Goal: Check status: Check status

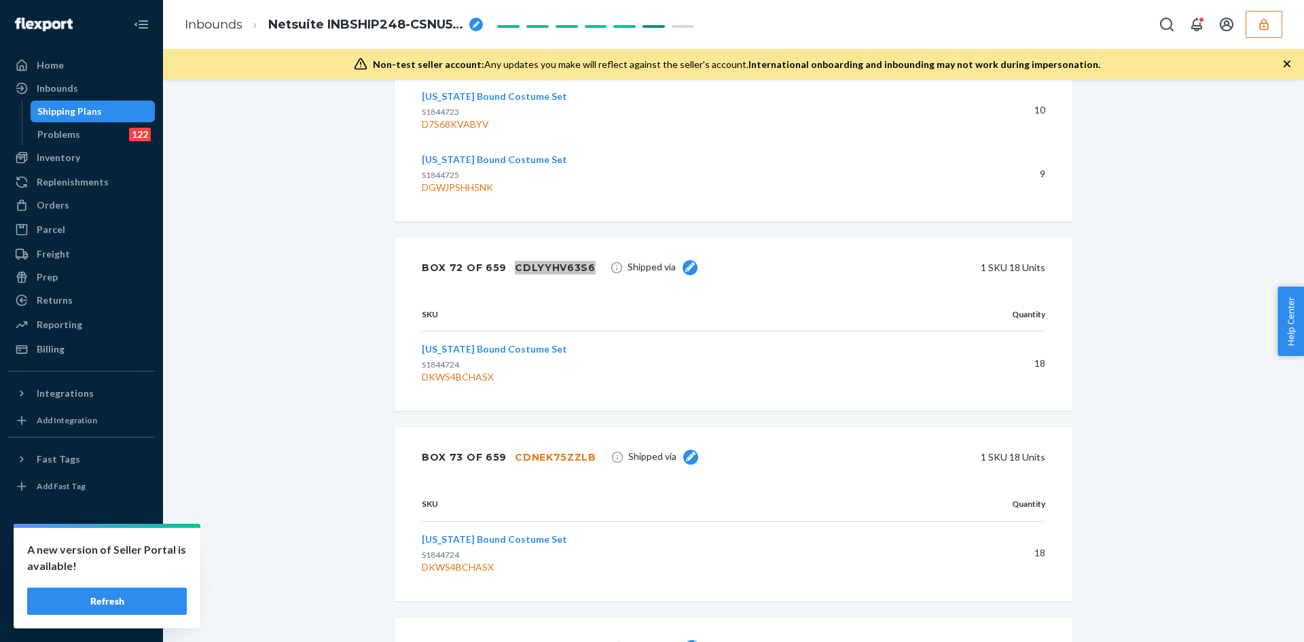
scroll to position [37951, 0]
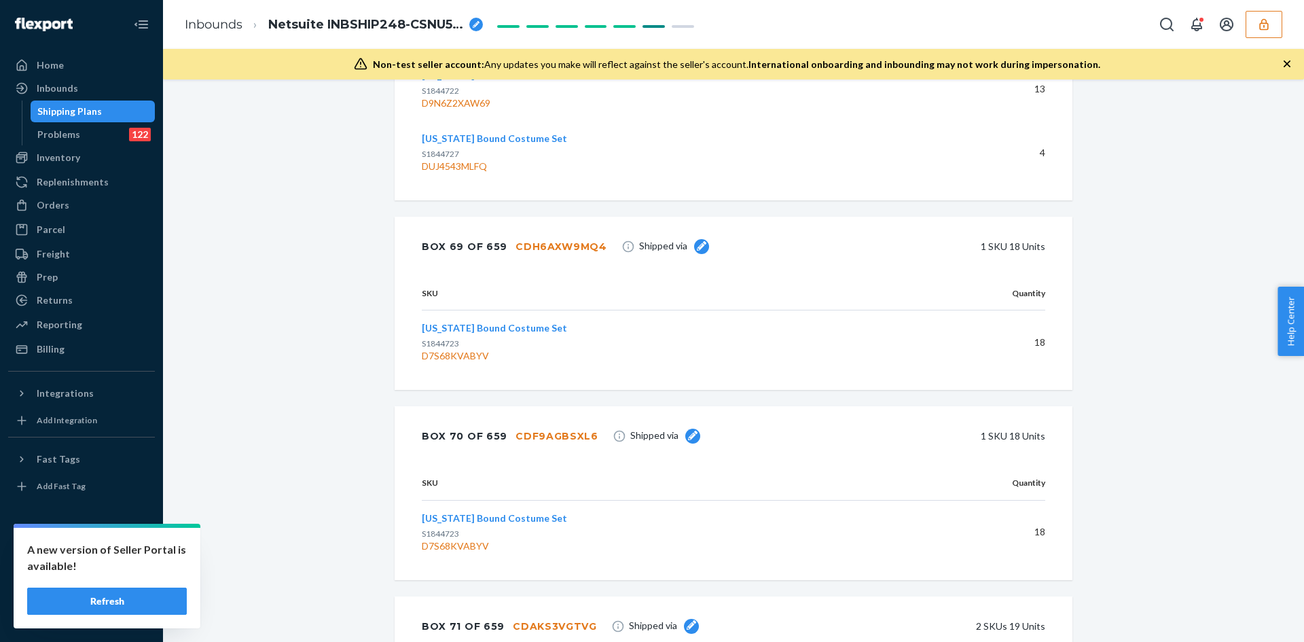
click at [1249, 33] on button "button" at bounding box center [1263, 24] width 37 height 27
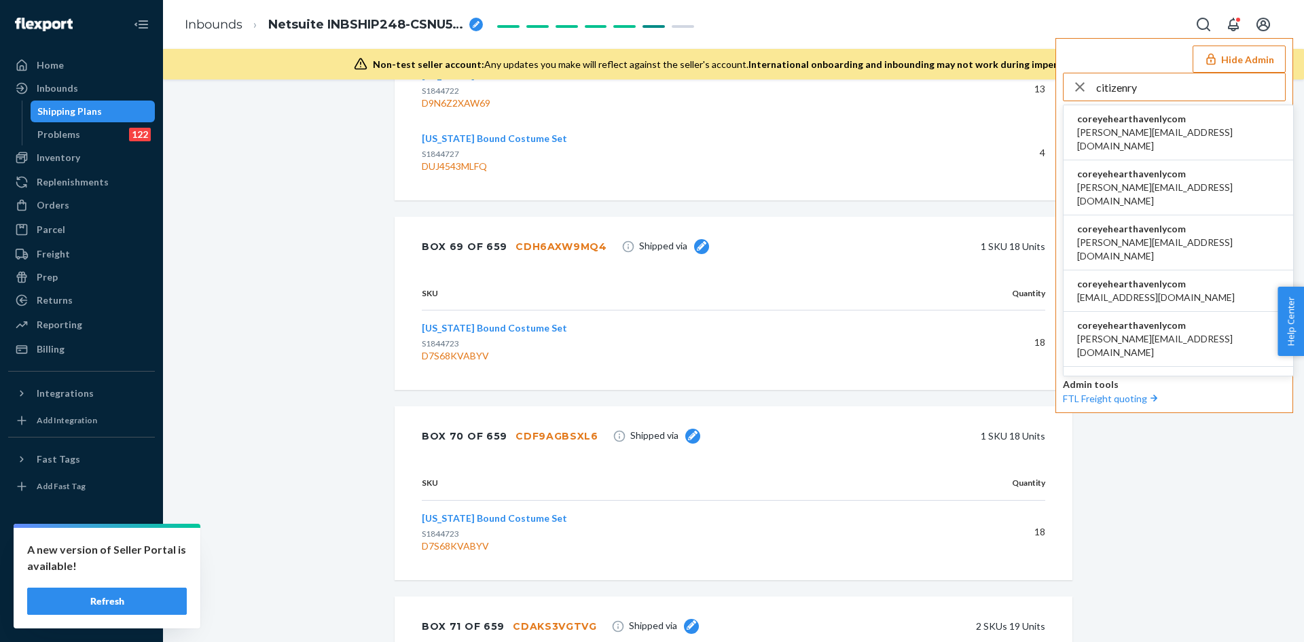
type input "citizenry"
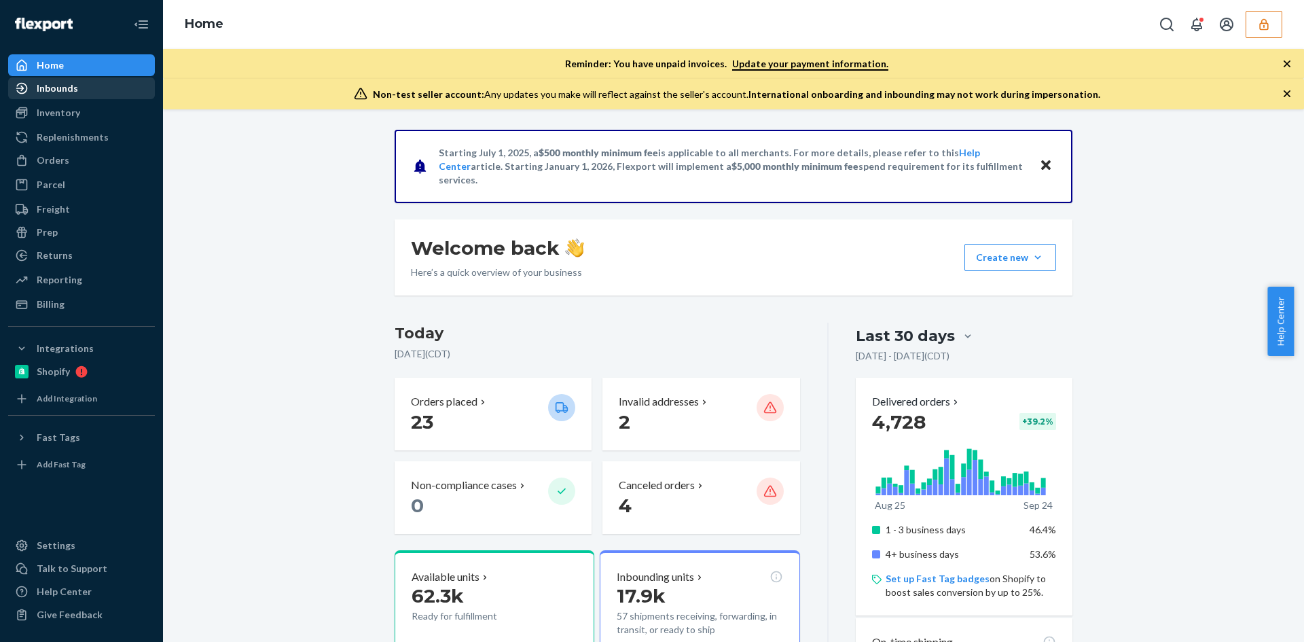
click at [67, 94] on div "Inbounds" at bounding box center [57, 88] width 41 height 14
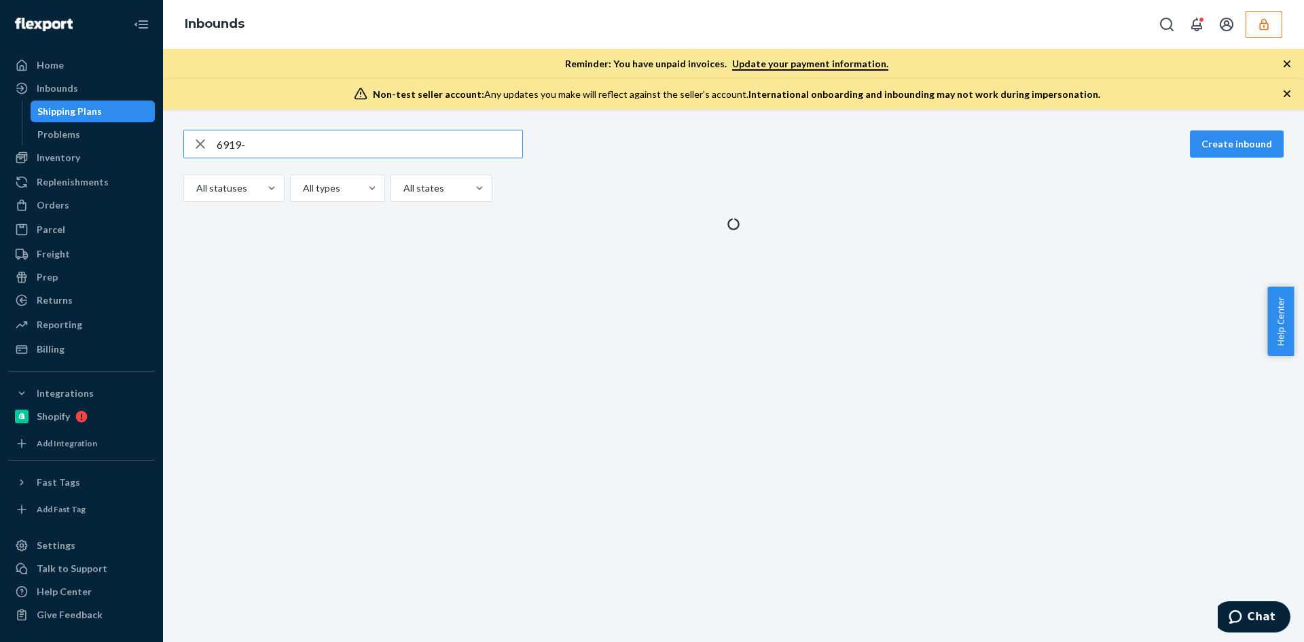
type input "6919-2"
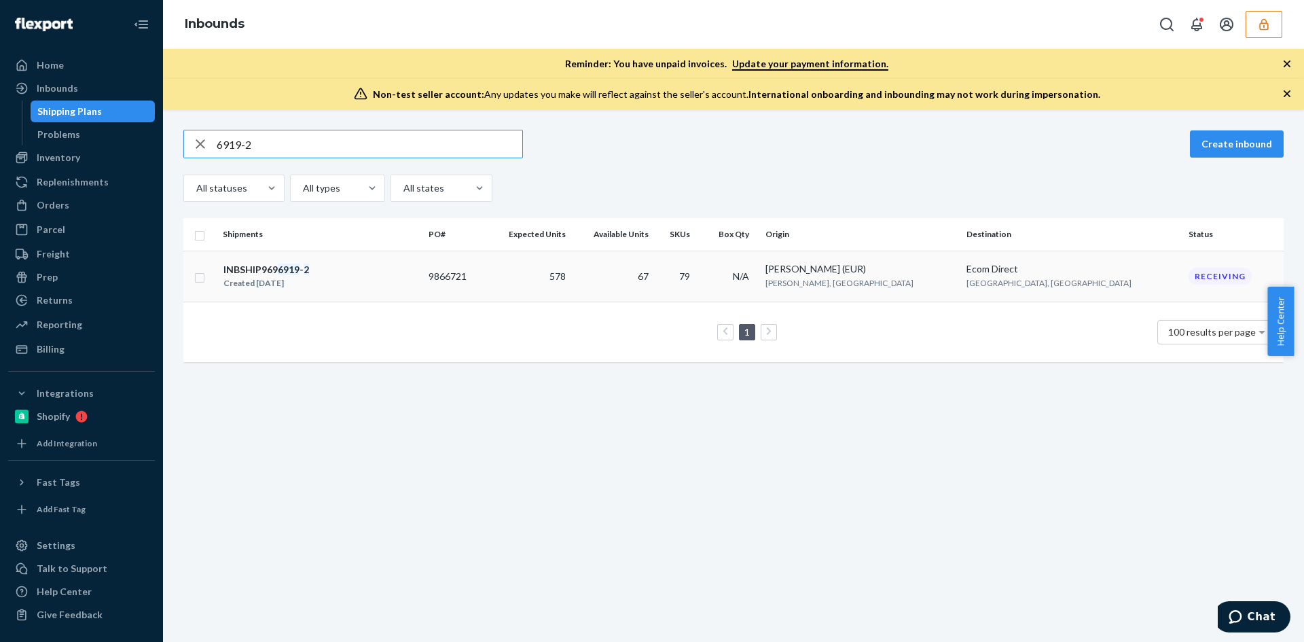
click at [329, 291] on td "INBSHIP969 6919 - 2 Created [DATE]" at bounding box center [320, 276] width 206 height 51
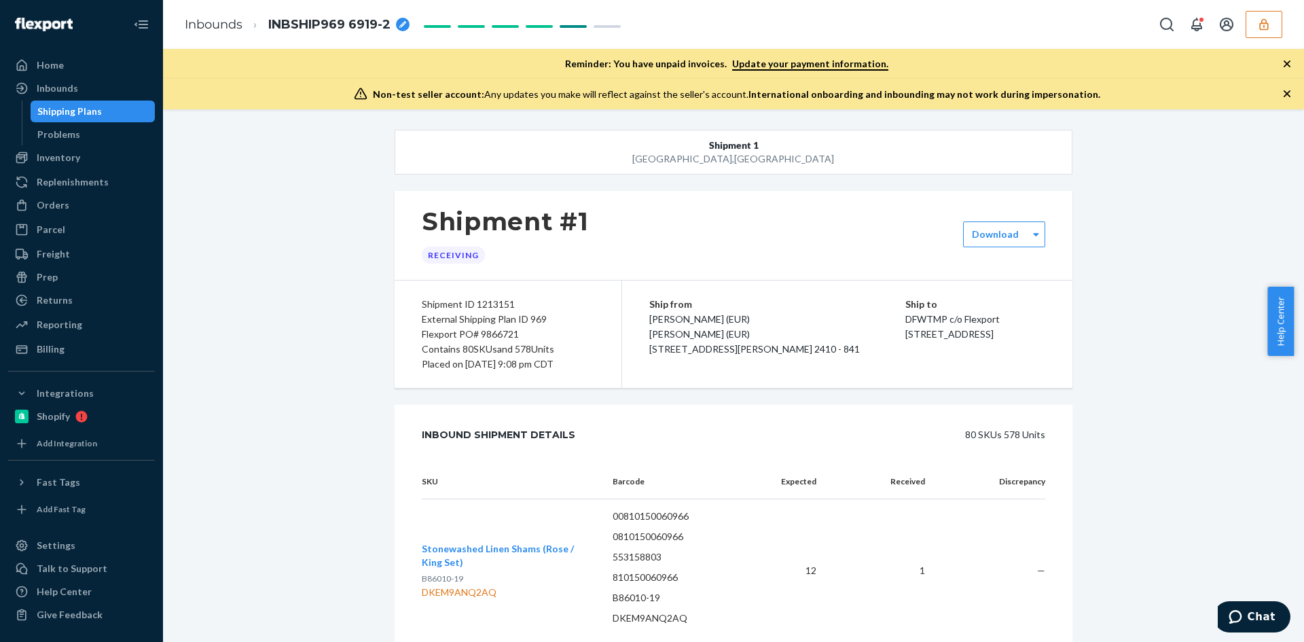
click at [492, 335] on div "Flexport PO# 9866721" at bounding box center [508, 334] width 172 height 15
copy div "9866721"
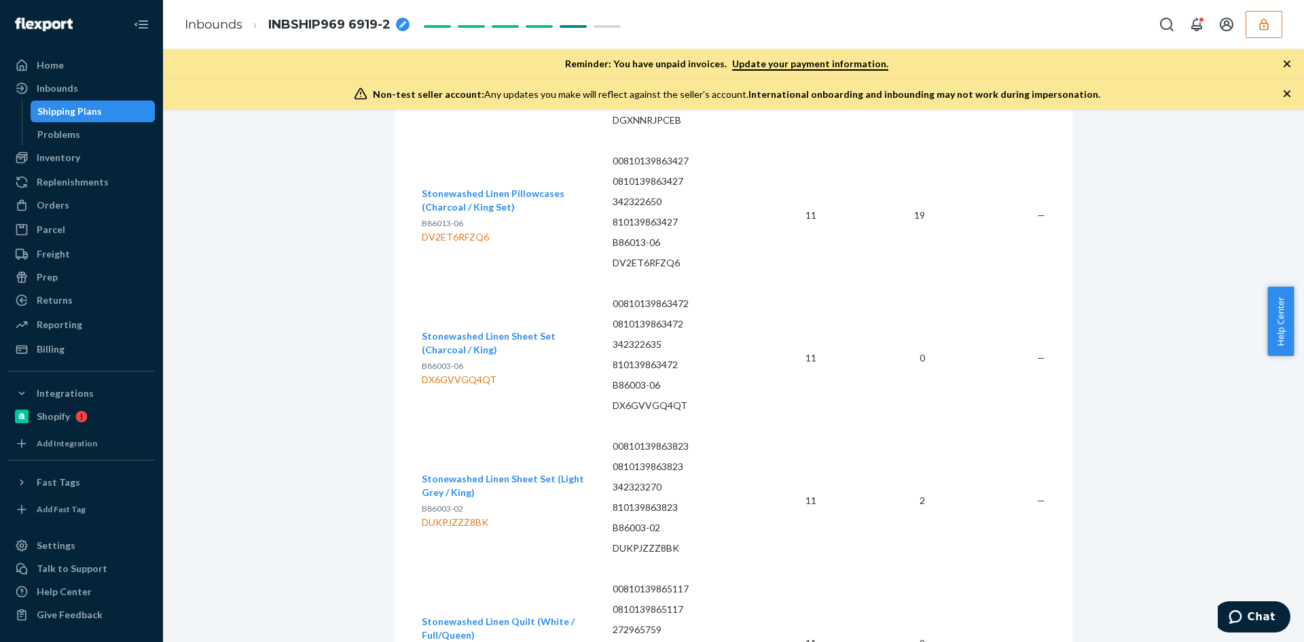
scroll to position [611, 0]
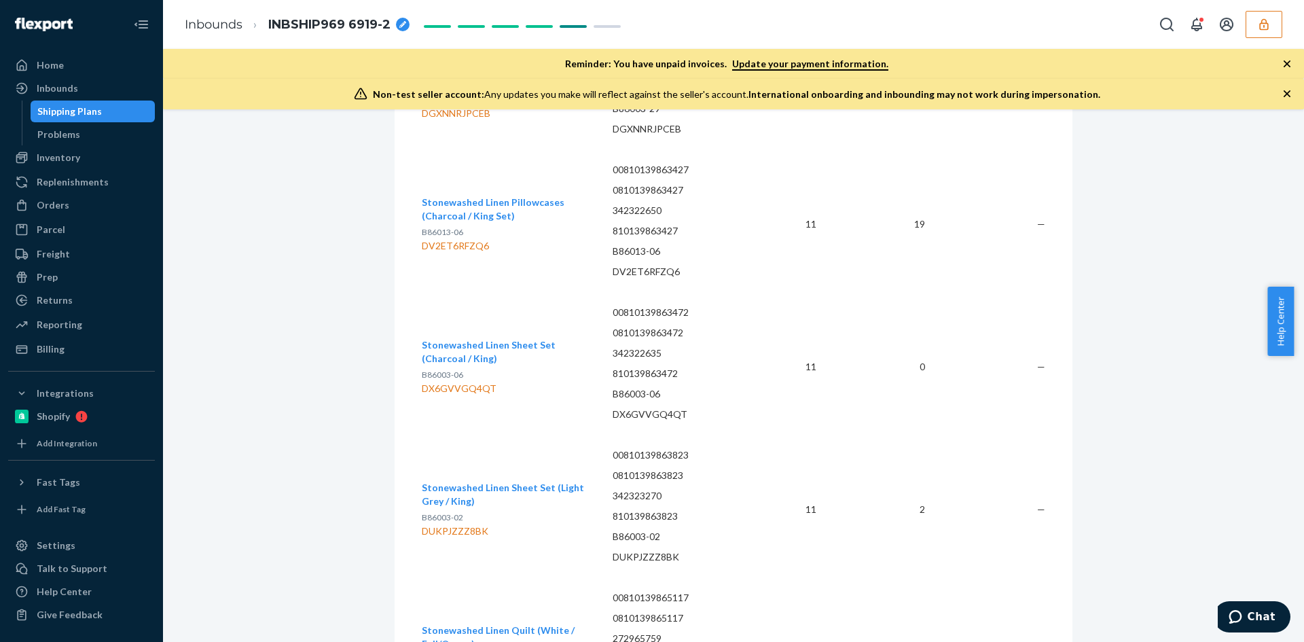
click at [294, 26] on span "INBSHIP969 6919-2" at bounding box center [329, 25] width 122 height 18
click at [294, 26] on input "INBSHIP969 6919-2" at bounding box center [336, 25] width 136 height 22
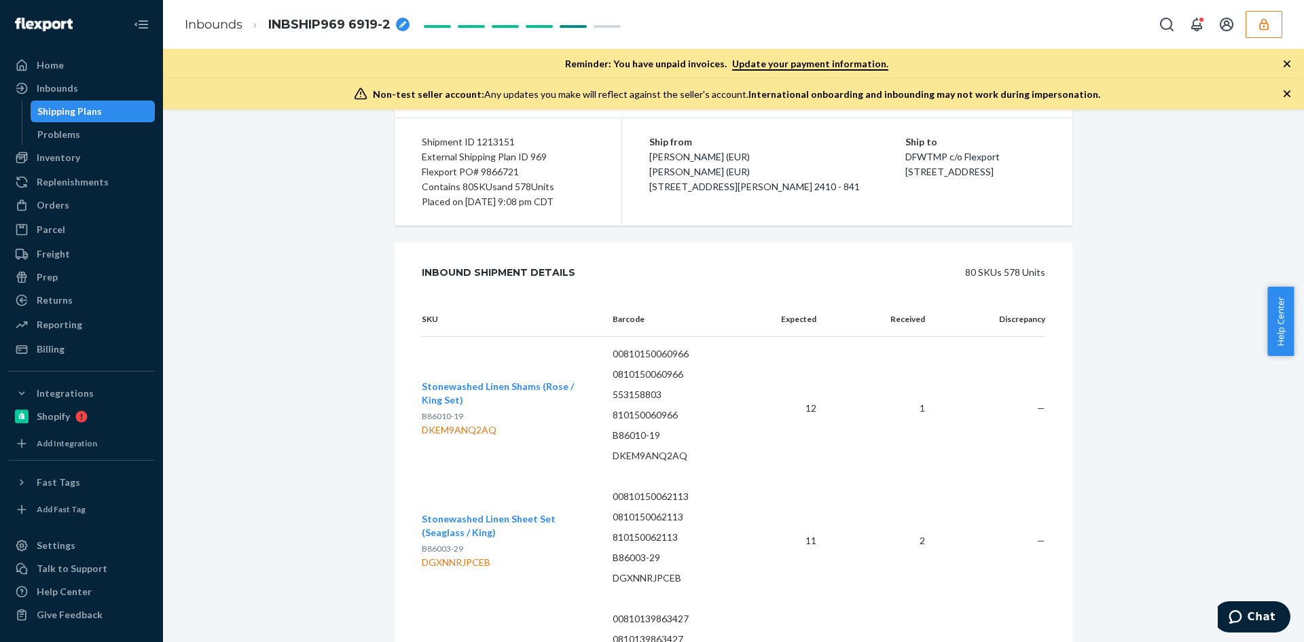
scroll to position [0, 0]
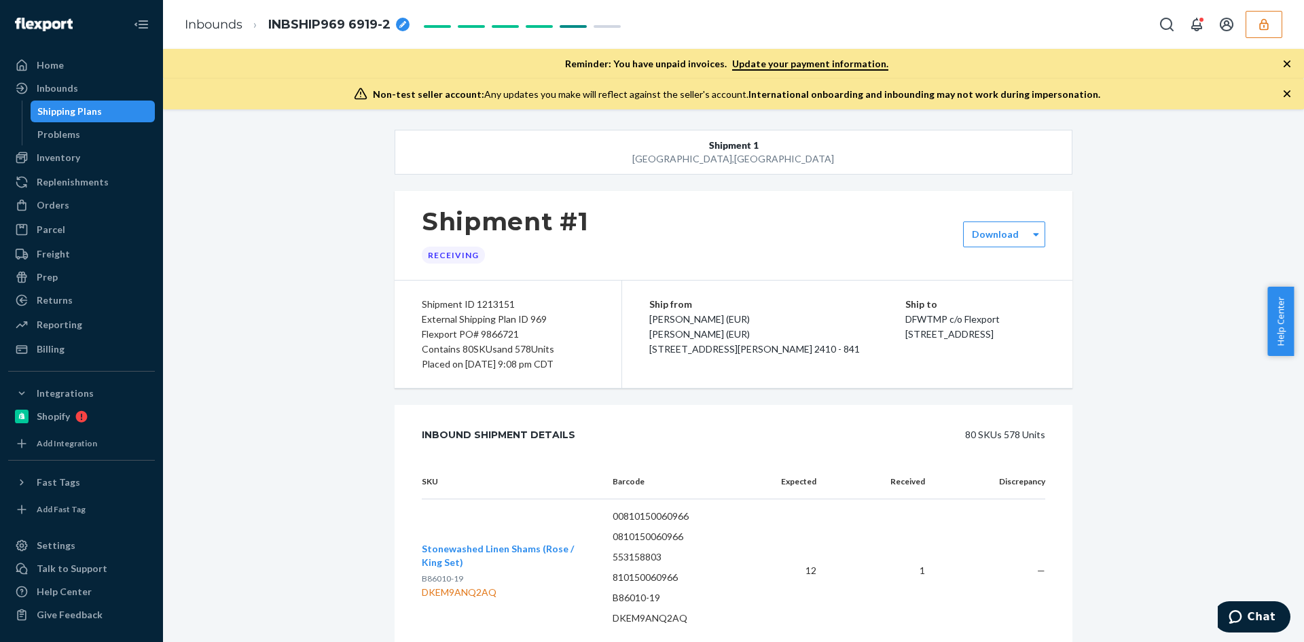
click at [496, 333] on div "Flexport PO# 9866721" at bounding box center [508, 334] width 172 height 15
copy div "9866721"
